Goal: Transaction & Acquisition: Purchase product/service

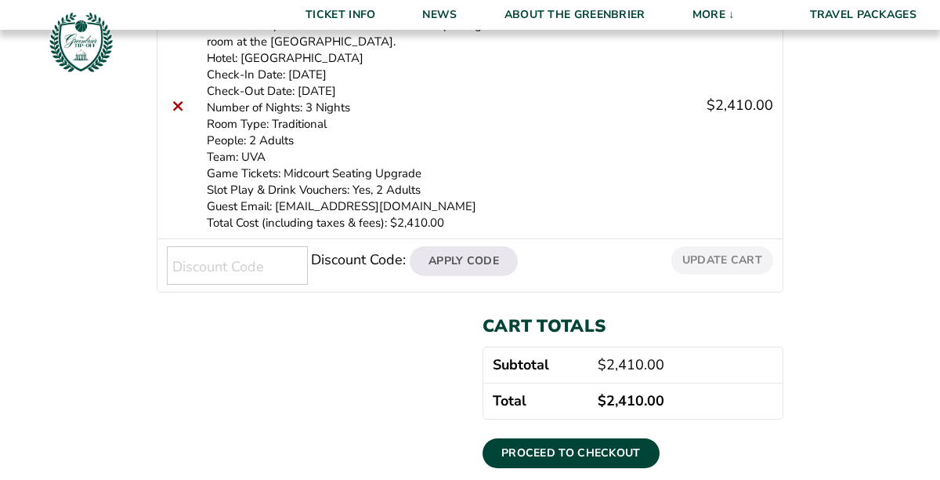
scroll to position [432, 0]
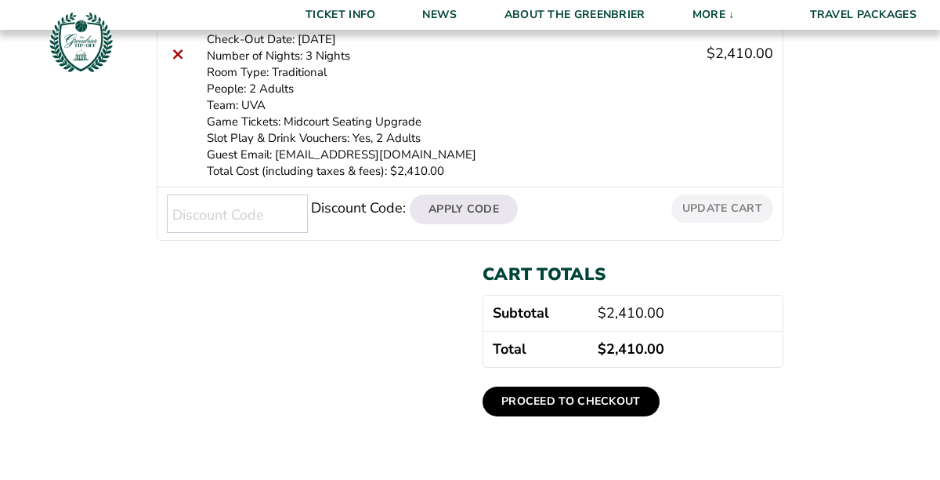
click at [568, 400] on link "Proceed to checkout" at bounding box center [571, 401] width 177 height 30
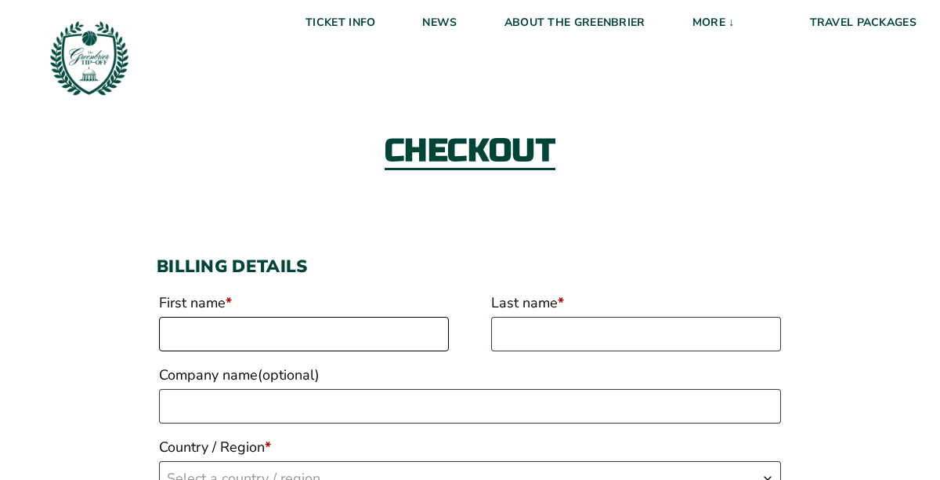
click at [279, 327] on input "First name *" at bounding box center [304, 334] width 290 height 34
type input "[PERSON_NAME]"
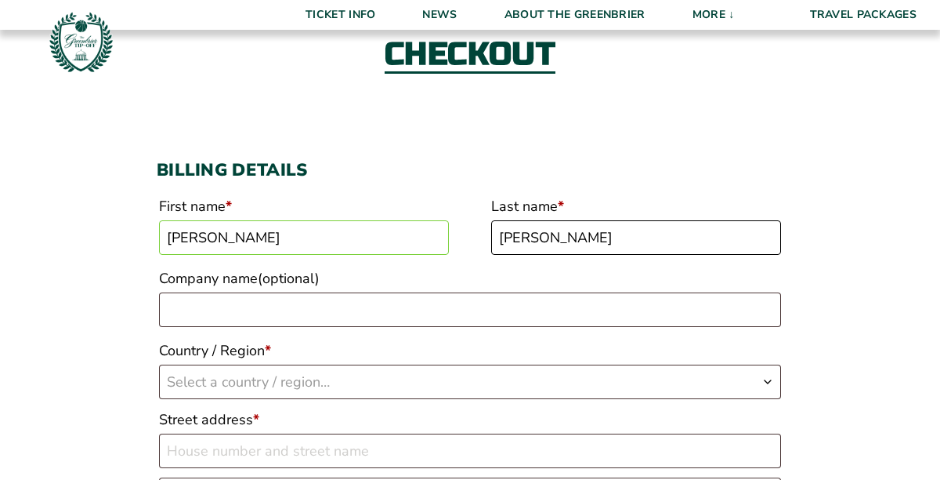
scroll to position [100, 0]
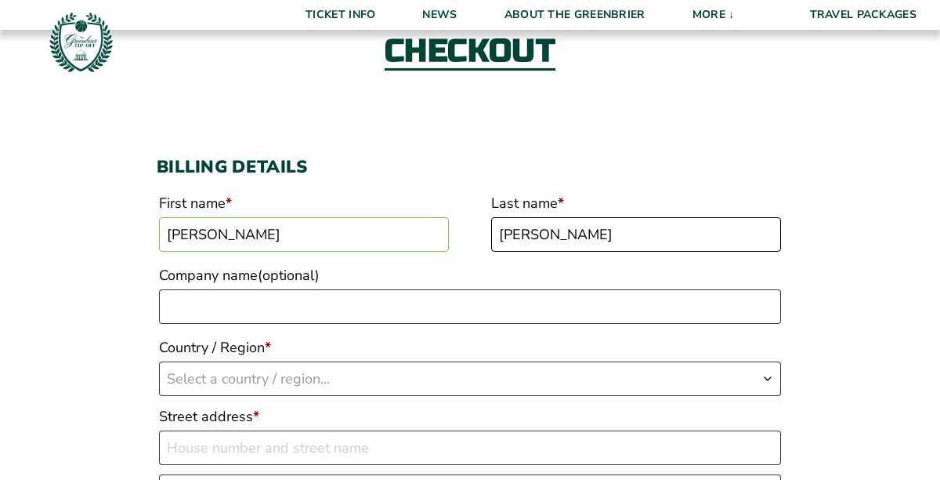
type input "[PERSON_NAME]"
click at [259, 371] on span "Select a country / region…" at bounding box center [248, 378] width 163 height 19
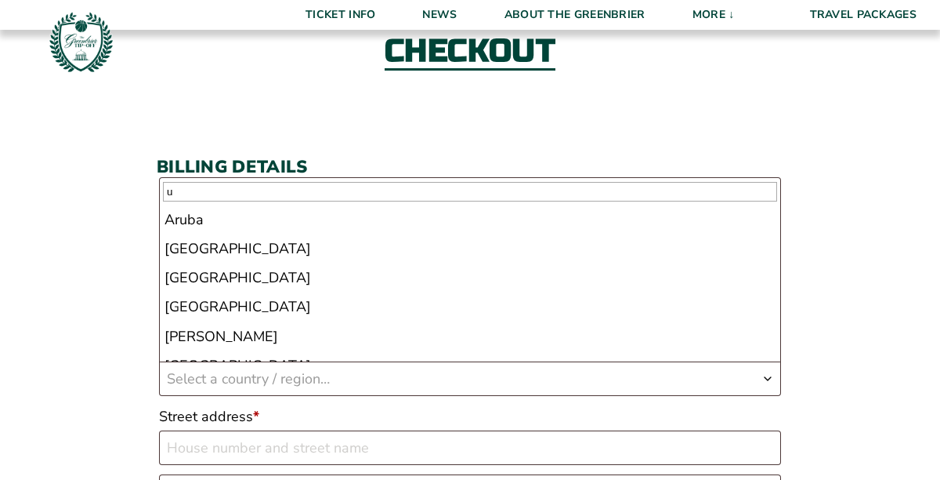
scroll to position [0, 0]
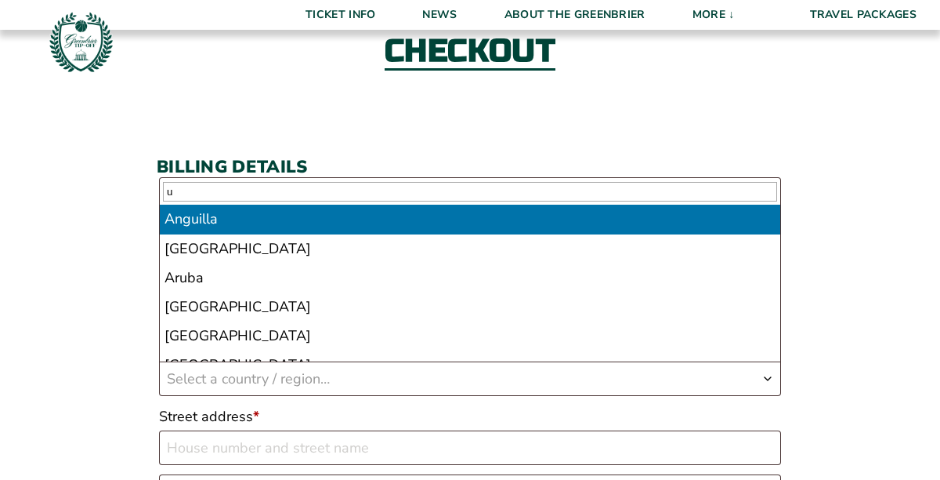
click at [177, 198] on input "u" at bounding box center [470, 192] width 614 height 20
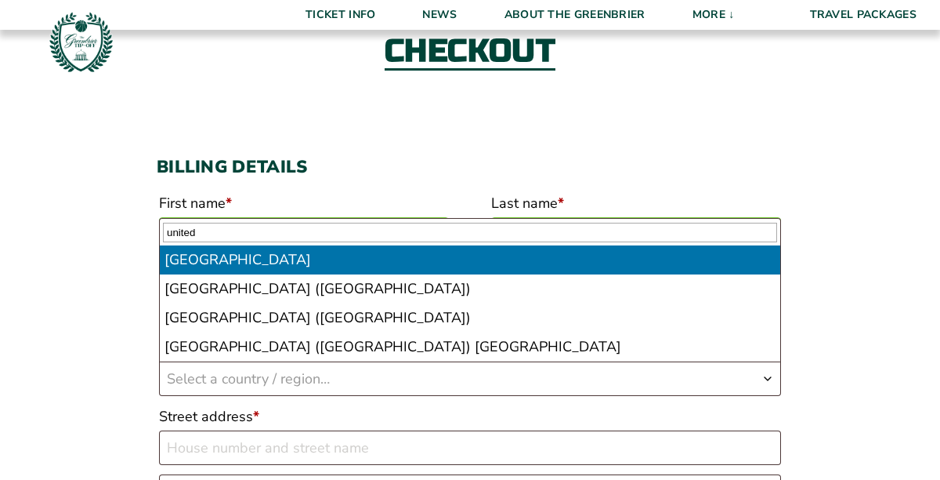
type input "united"
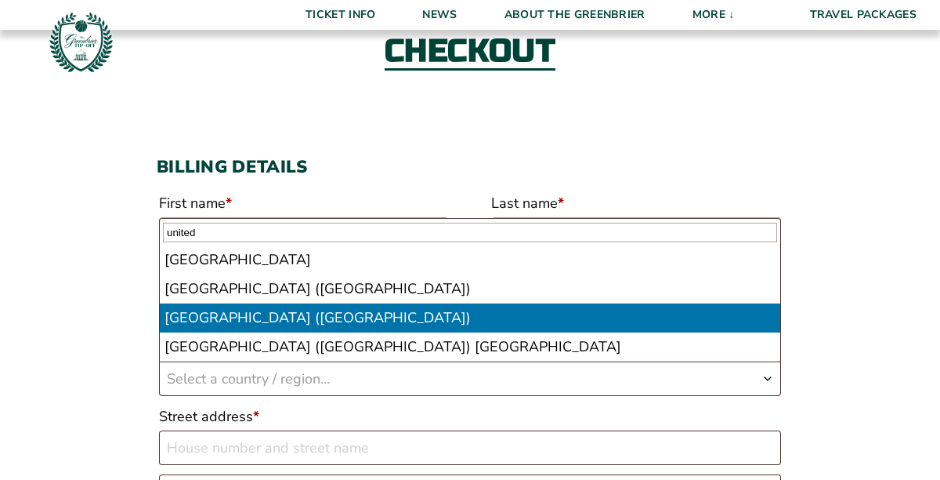
select select "US"
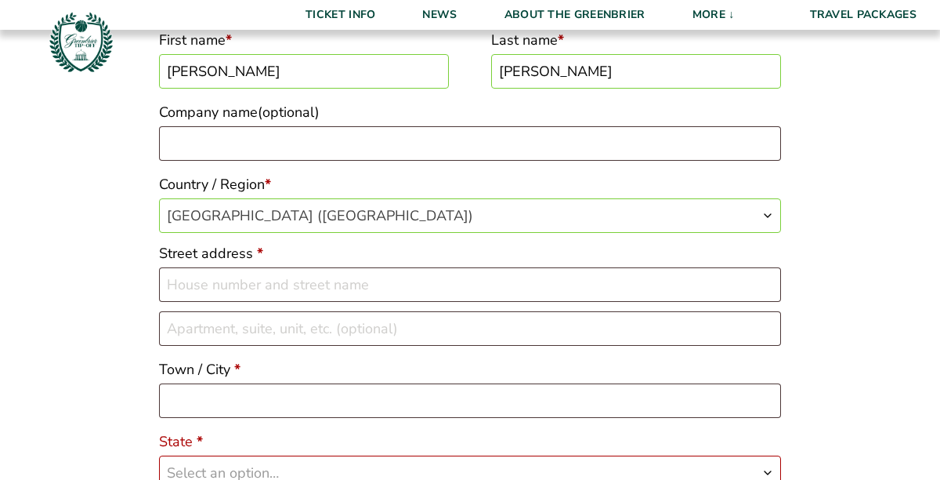
scroll to position [261, 0]
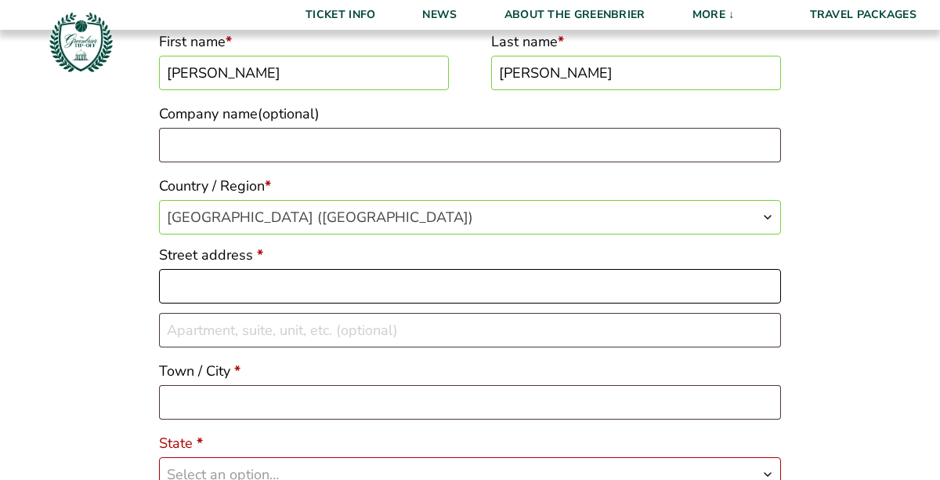
click at [276, 282] on input "Street address *" at bounding box center [470, 286] width 622 height 34
type input "PO Box 231"
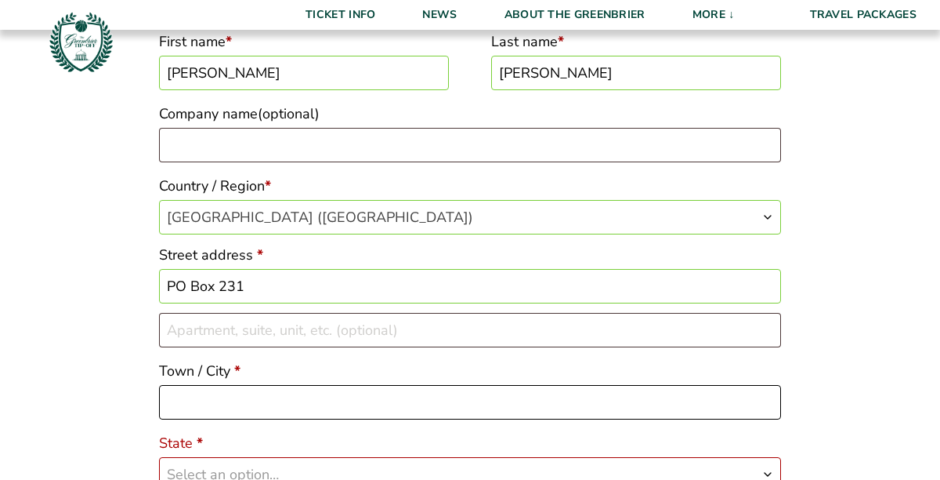
click at [273, 397] on input "Town / City *" at bounding box center [470, 402] width 622 height 34
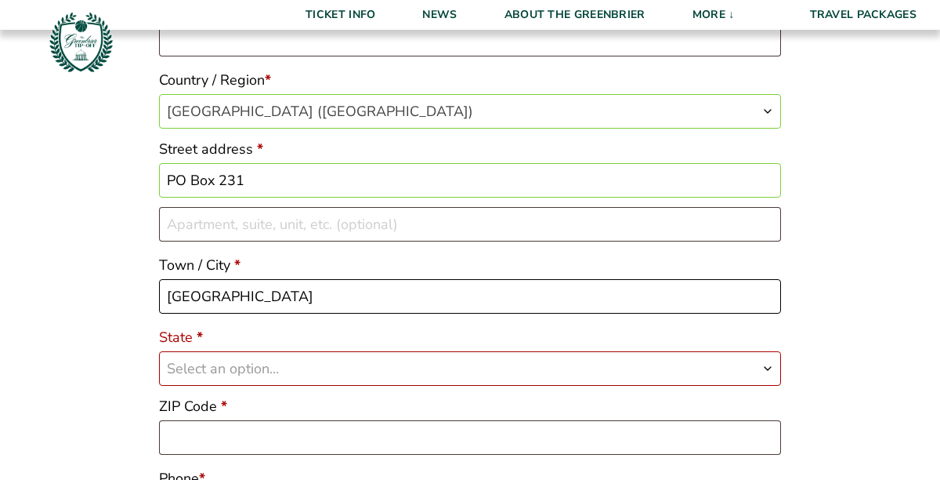
scroll to position [383, 0]
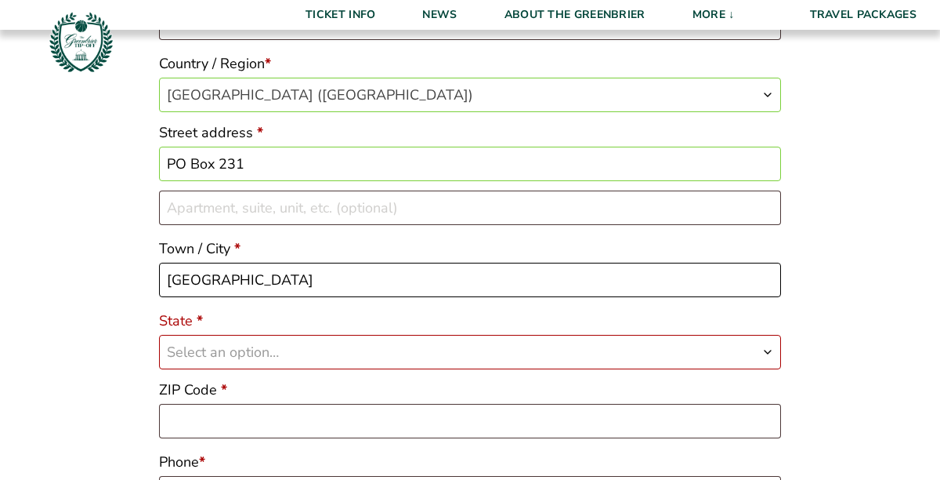
type input "[GEOGRAPHIC_DATA]"
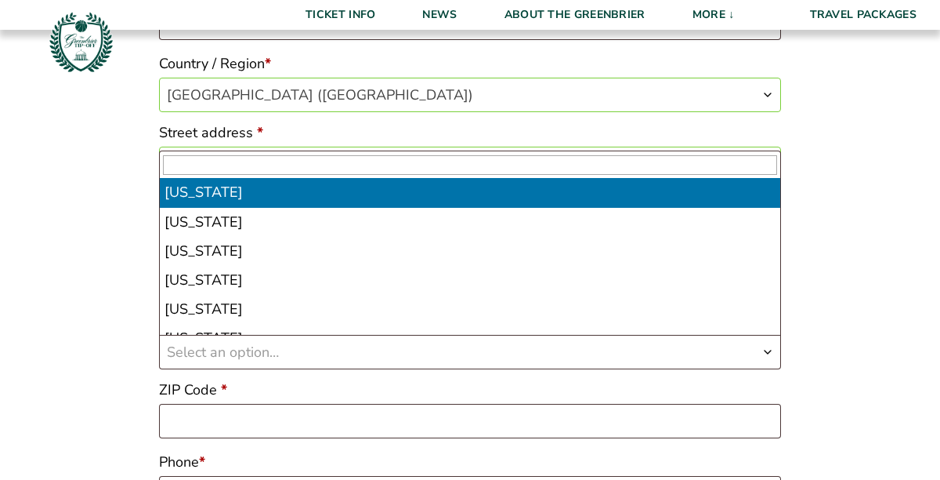
click at [227, 346] on span "Select an option…" at bounding box center [223, 351] width 112 height 19
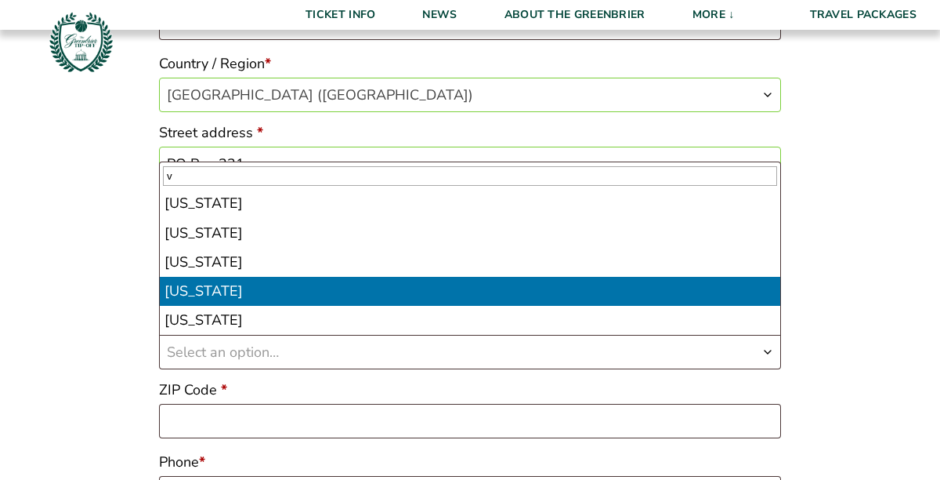
type input "v"
select select "VA"
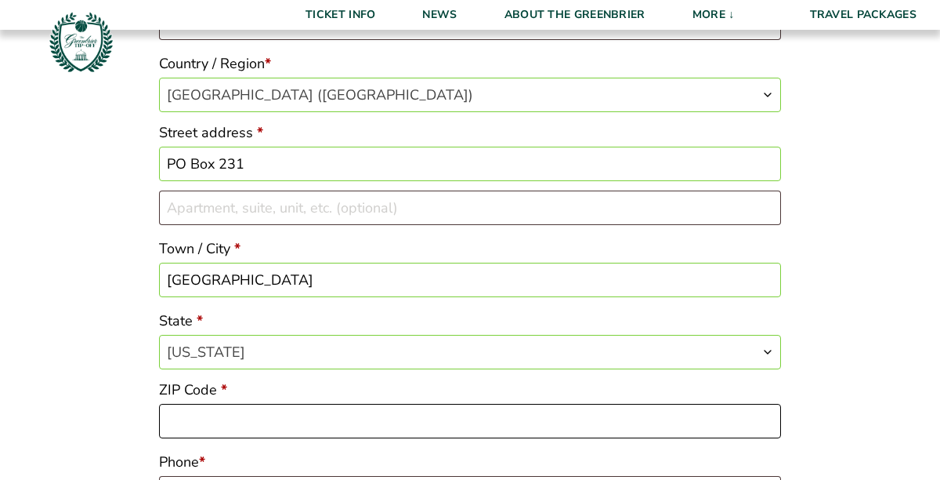
click at [241, 418] on input "ZIP Code *" at bounding box center [470, 421] width 622 height 34
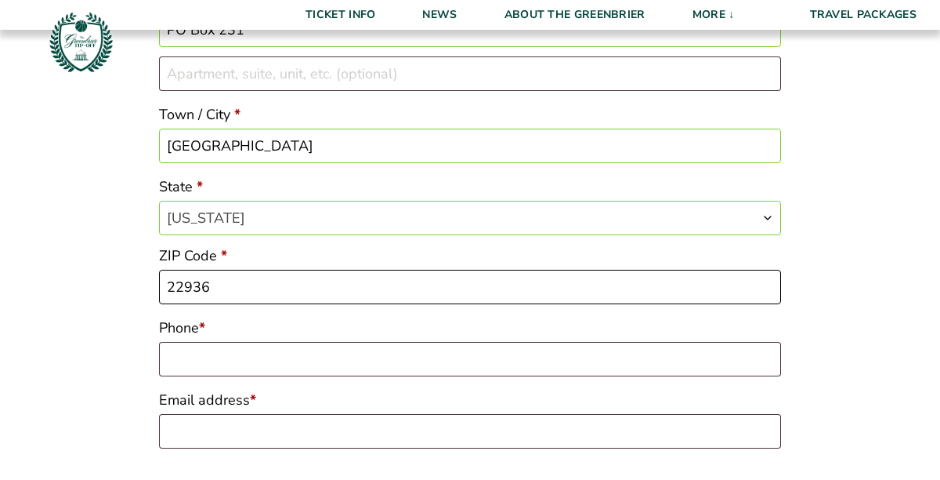
scroll to position [520, 0]
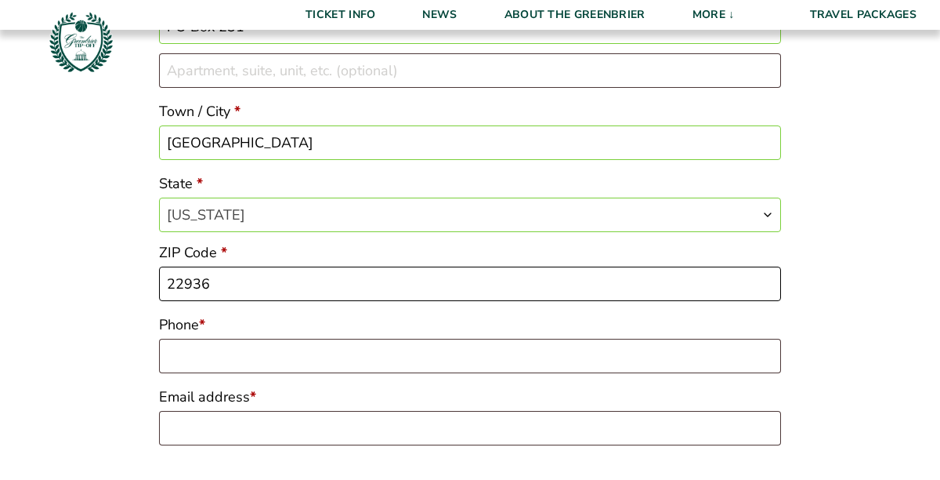
type input "22936"
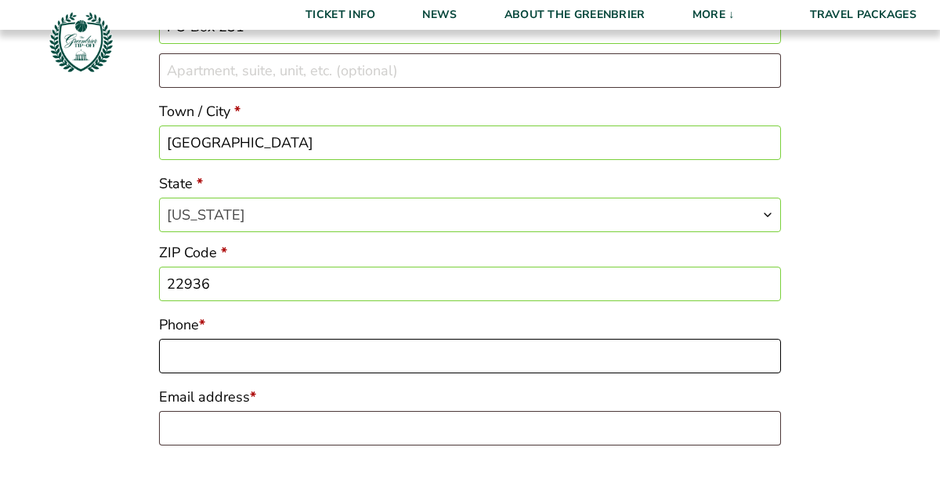
click at [178, 362] on input "Phone *" at bounding box center [470, 356] width 622 height 34
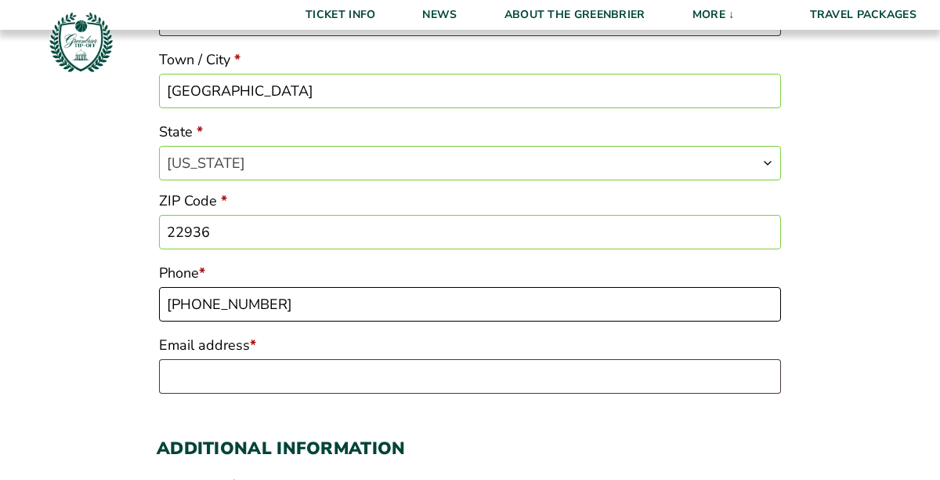
scroll to position [588, 0]
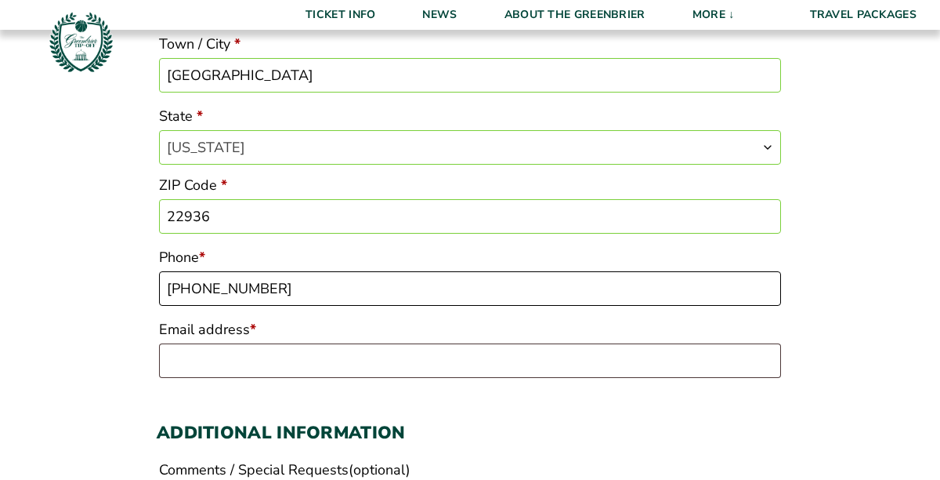
type input "[PHONE_NUMBER]"
click at [187, 362] on input "Email address *" at bounding box center [470, 360] width 622 height 34
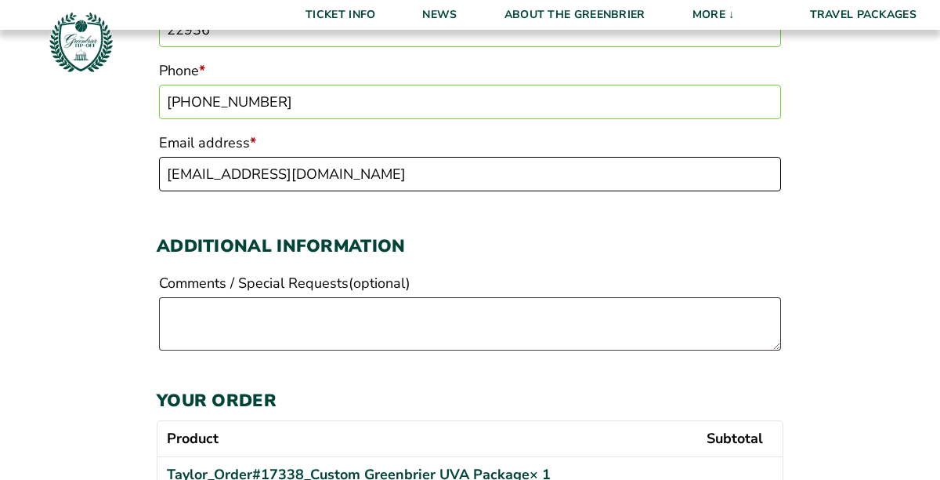
scroll to position [775, 0]
type input "[EMAIL_ADDRESS][DOMAIN_NAME]"
click at [191, 318] on textarea "Comments / Special Requests (optional)" at bounding box center [470, 322] width 622 height 53
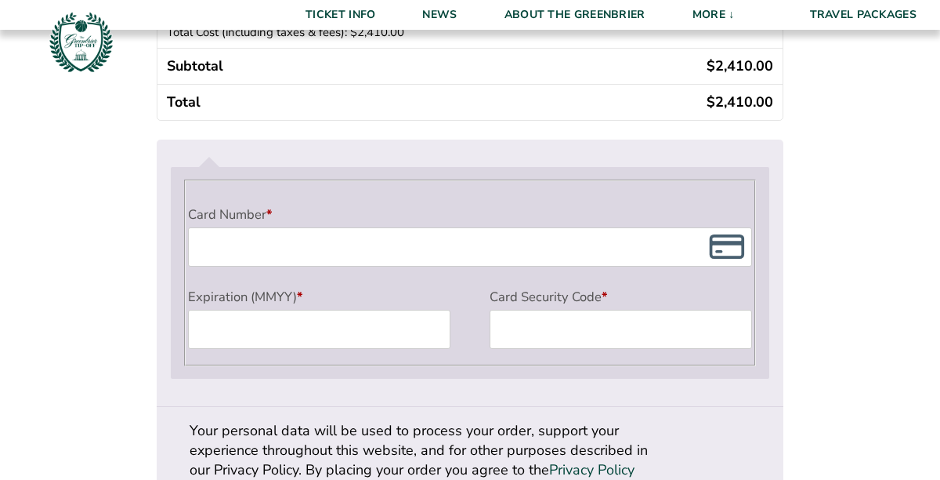
scroll to position [1451, 0]
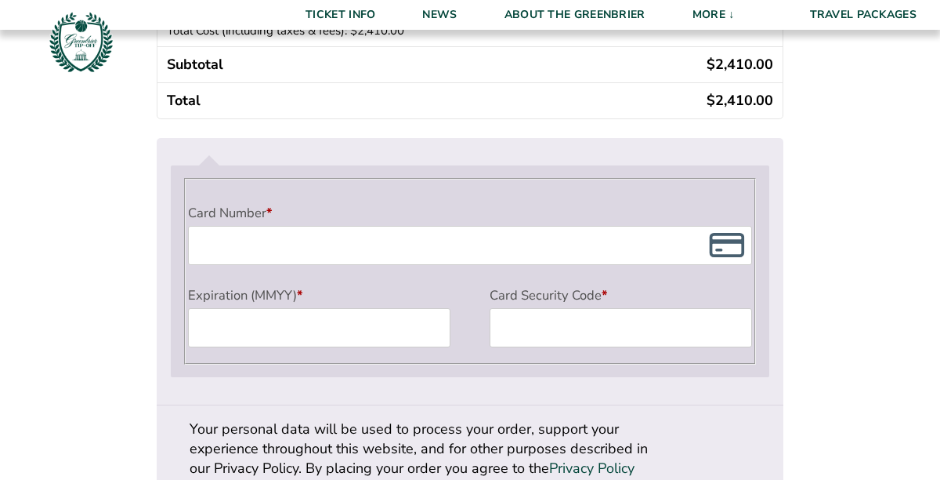
type textarea "Queen beds if possible. Close proximity (or adjoining) to my other booked room.…"
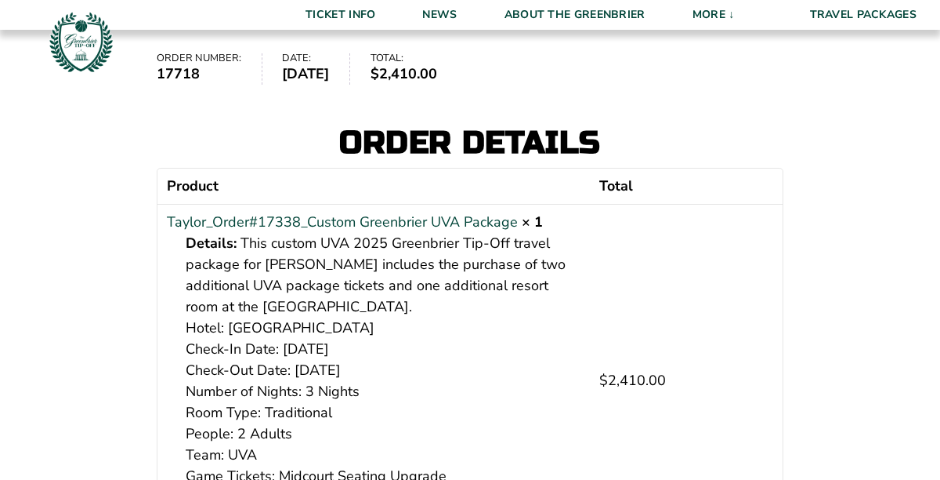
scroll to position [208, 0]
